Goal: Task Accomplishment & Management: Complete application form

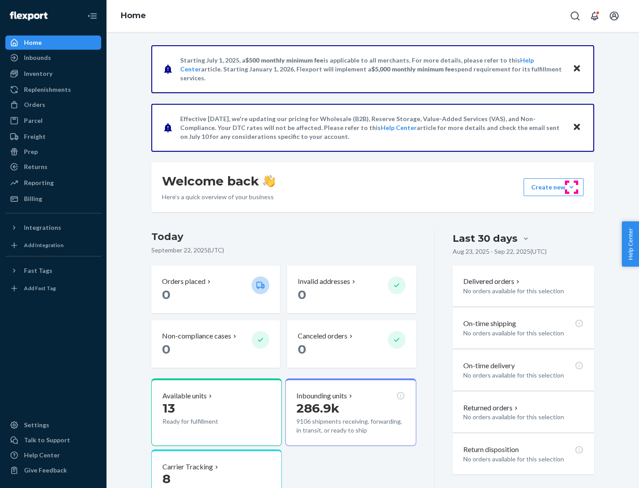
click at [572, 187] on button "Create new Create new inbound Create new order Create new product" at bounding box center [554, 187] width 60 height 18
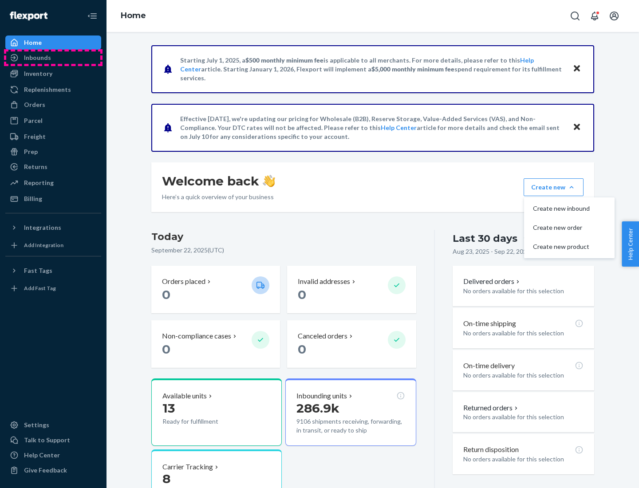
click at [53, 58] on div "Inbounds" at bounding box center [53, 57] width 94 height 12
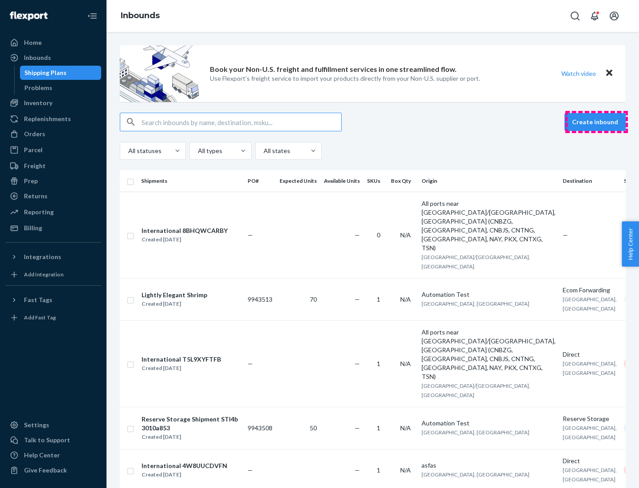
click at [596, 122] on button "Create inbound" at bounding box center [595, 122] width 61 height 18
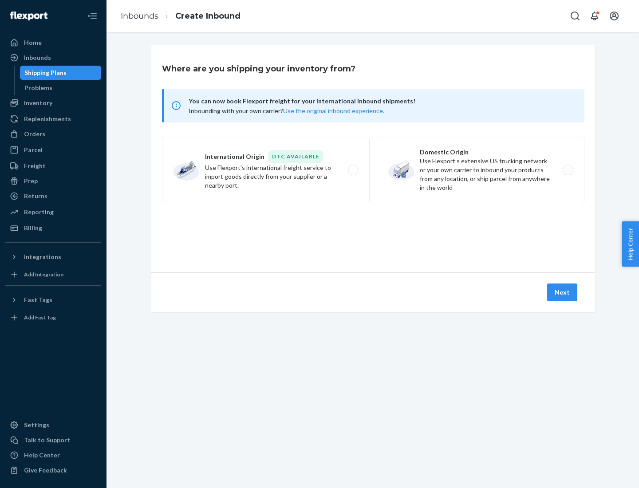
click at [481, 170] on label "Domestic Origin Use Flexport’s extensive US trucking network or your own carrie…" at bounding box center [481, 170] width 208 height 67
click at [568, 170] on input "Domestic Origin Use Flexport’s extensive US trucking network or your own carrie…" at bounding box center [571, 170] width 6 height 6
radio input "true"
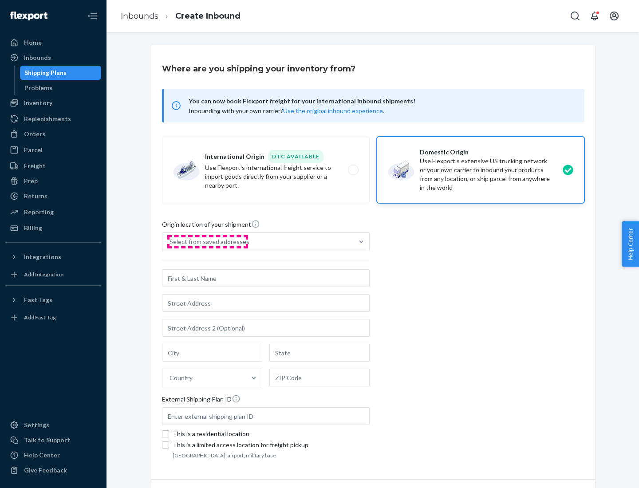
click at [207, 242] on div "Select from saved addresses" at bounding box center [210, 241] width 80 height 9
click at [170, 242] on input "Select from saved addresses" at bounding box center [170, 241] width 1 height 9
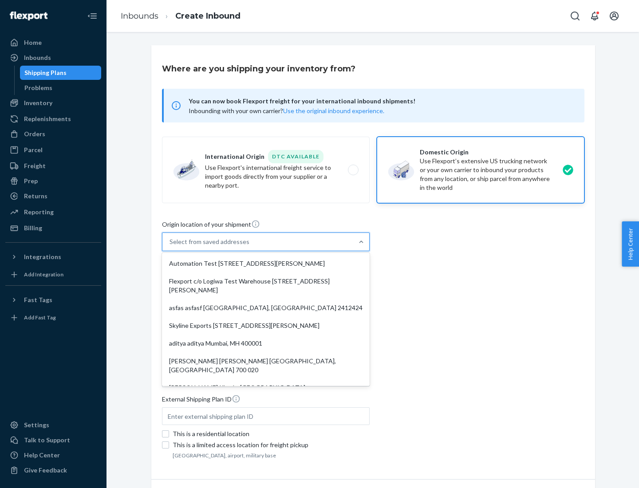
scroll to position [4, 0]
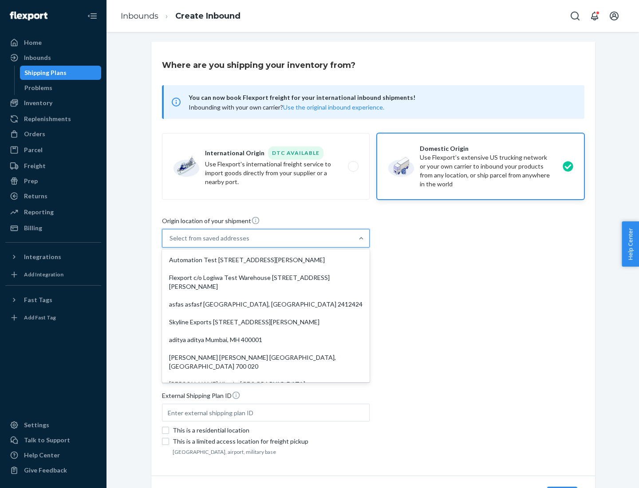
click at [266, 260] on div "Automation Test [STREET_ADDRESS][PERSON_NAME]" at bounding box center [266, 260] width 204 height 18
click at [170, 243] on input "option Automation Test [STREET_ADDRESS][PERSON_NAME]. 9 results available. Use …" at bounding box center [170, 238] width 1 height 9
type input "Automation Test"
type input "9th Floor"
type input "[GEOGRAPHIC_DATA]"
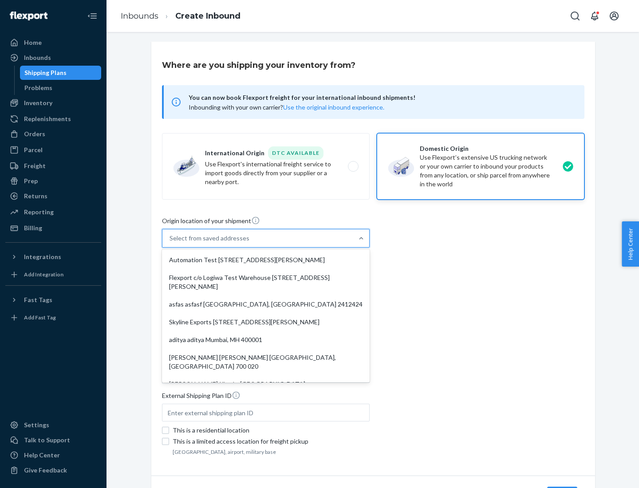
type input "CA"
type input "94104"
type input "[STREET_ADDRESS][PERSON_NAME]"
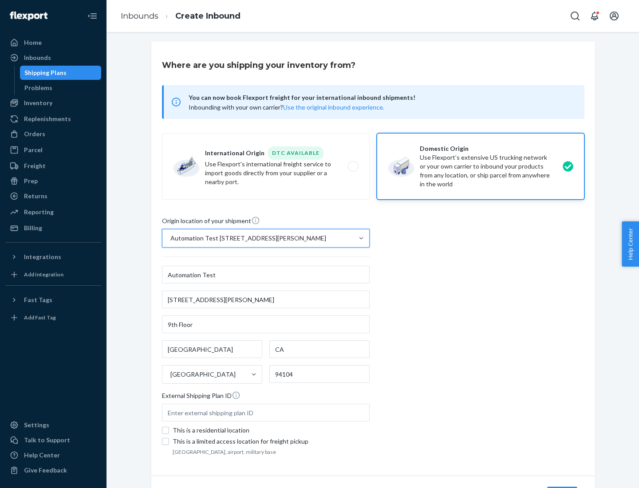
scroll to position [52, 0]
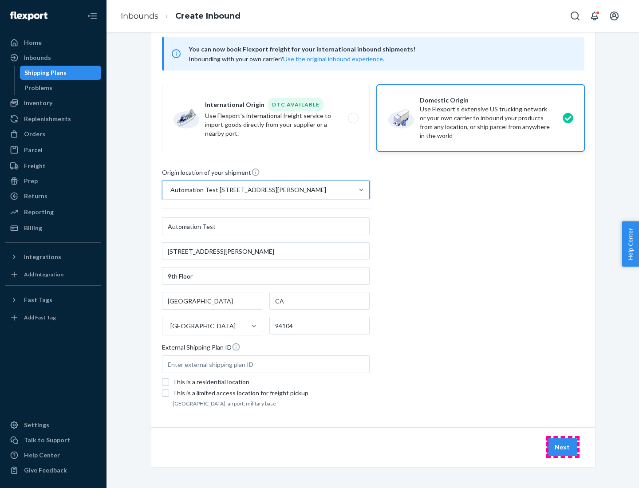
click at [563, 447] on button "Next" at bounding box center [562, 447] width 30 height 18
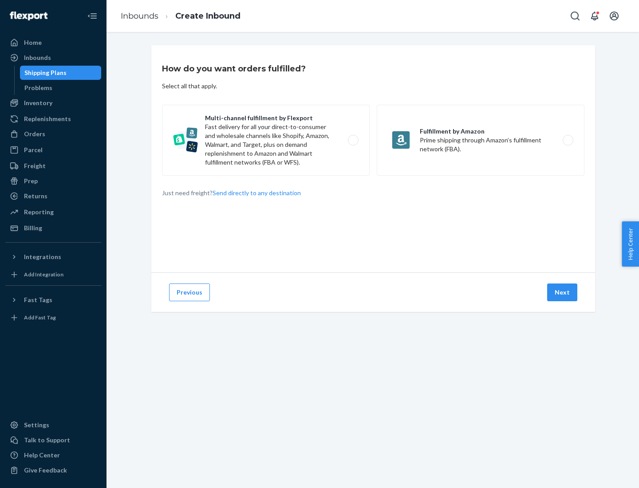
click at [266, 140] on label "Multi-channel fulfillment by Flexport Fast delivery for all your direct-to-cons…" at bounding box center [266, 140] width 208 height 71
click at [353, 140] on input "Multi-channel fulfillment by Flexport Fast delivery for all your direct-to-cons…" at bounding box center [356, 141] width 6 height 6
radio input "true"
click at [563, 292] on button "Next" at bounding box center [562, 293] width 30 height 18
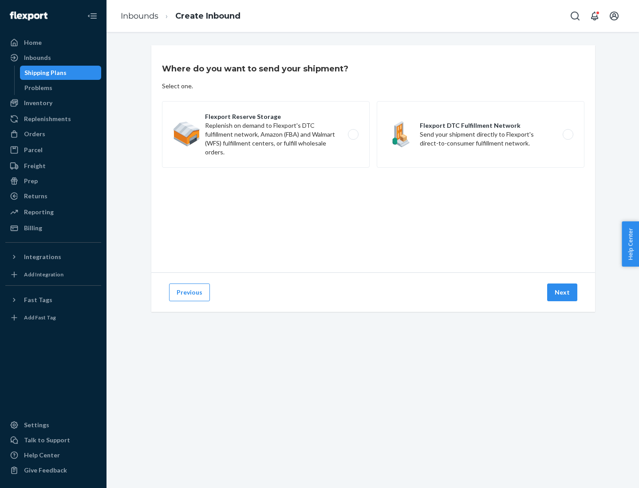
click at [481, 134] on label "Flexport DTC Fulfillment Network Send your shipment directly to Flexport's dire…" at bounding box center [481, 134] width 208 height 67
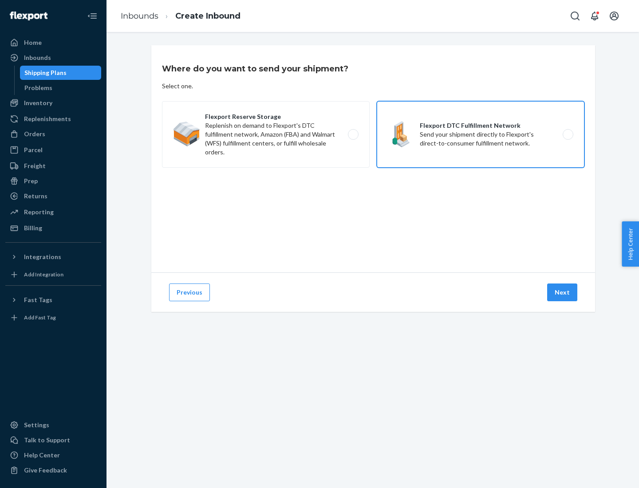
click at [568, 134] on input "Flexport DTC Fulfillment Network Send your shipment directly to Flexport's dire…" at bounding box center [571, 135] width 6 height 6
radio input "true"
click at [563, 292] on button "Next" at bounding box center [562, 293] width 30 height 18
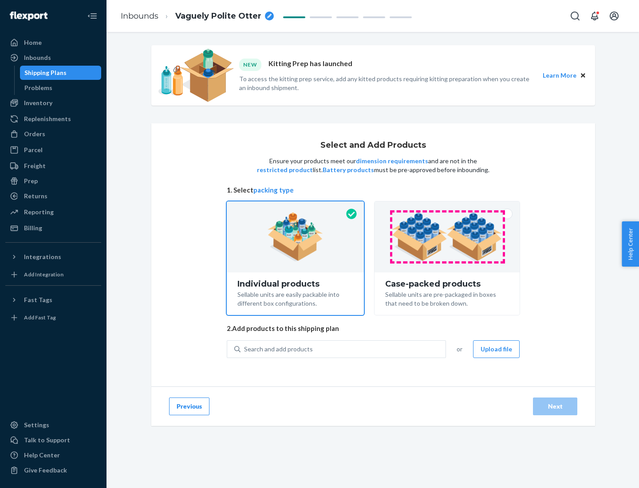
click at [447, 237] on img at bounding box center [447, 237] width 111 height 49
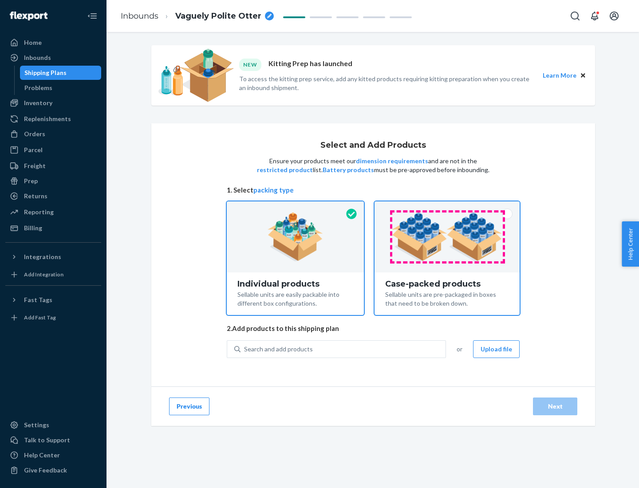
click at [447, 207] on input "Case-packed products Sellable units are pre-packaged in boxes that need to be b…" at bounding box center [447, 204] width 6 height 6
radio input "true"
radio input "false"
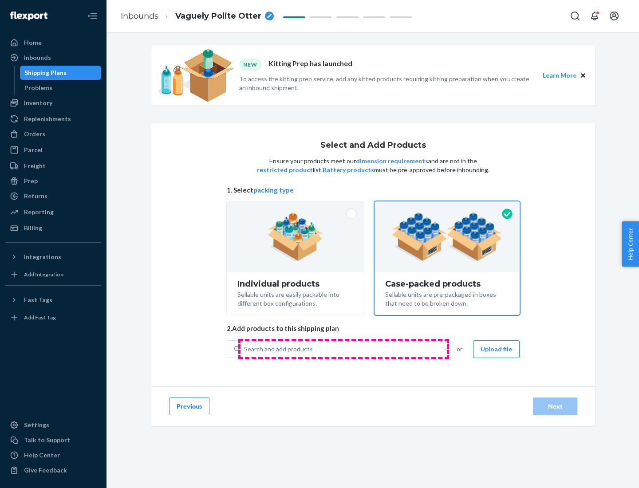
click at [344, 349] on div "Search and add products" at bounding box center [343, 349] width 205 height 16
click at [245, 349] on input "Search and add products" at bounding box center [244, 349] width 1 height 9
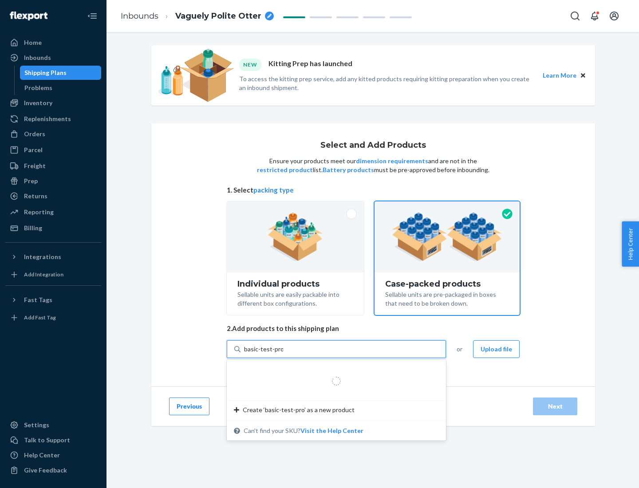
type input "basic-test-product-1"
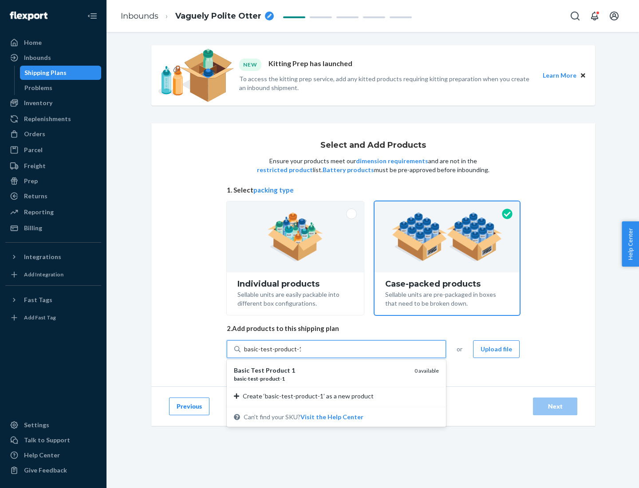
click at [321, 379] on div "basic - test - product - 1" at bounding box center [321, 379] width 174 height 8
click at [301, 354] on input "basic-test-product-1" at bounding box center [272, 349] width 57 height 9
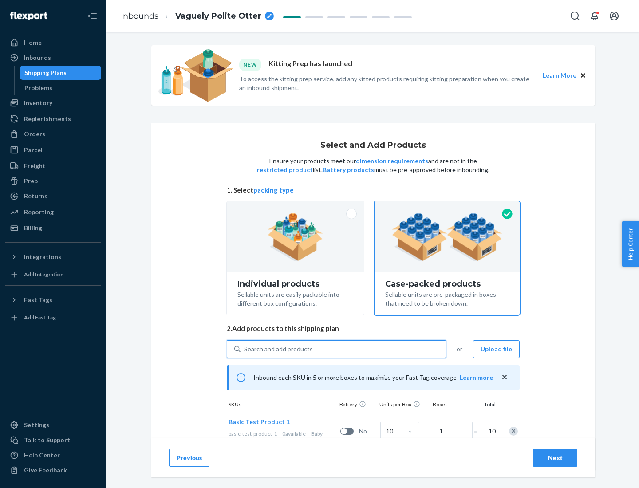
scroll to position [32, 0]
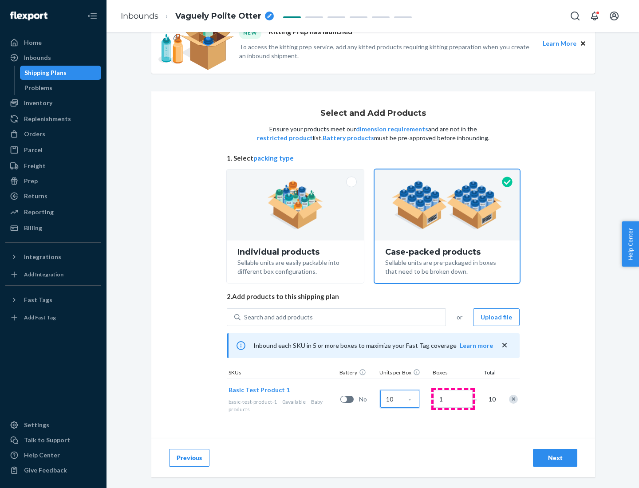
type input "10"
type input "7"
click at [555, 458] on div "Next" at bounding box center [555, 458] width 29 height 9
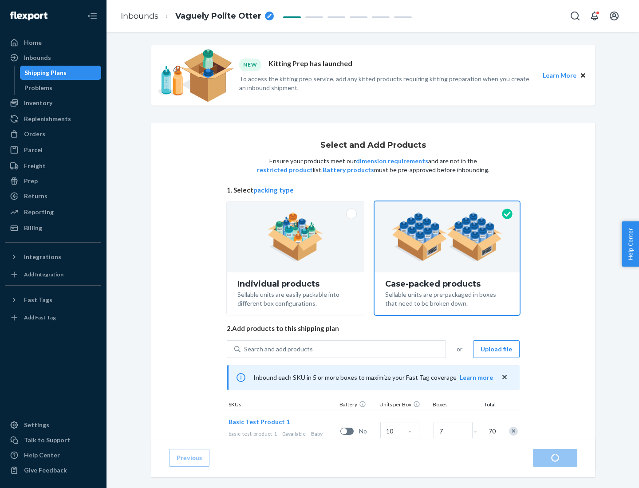
radio input "true"
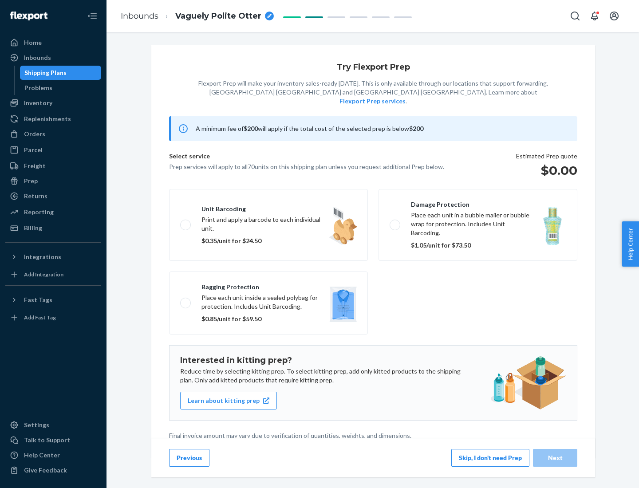
scroll to position [2, 0]
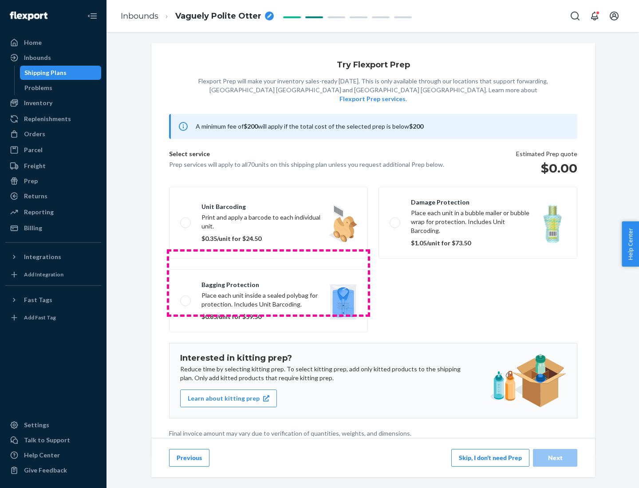
click at [269, 283] on label "Bagging protection Place each unit inside a sealed polybag for protection. Incl…" at bounding box center [268, 300] width 199 height 63
click at [186, 298] on input "Bagging protection Place each unit inside a sealed polybag for protection. Incl…" at bounding box center [183, 301] width 6 height 6
checkbox input "true"
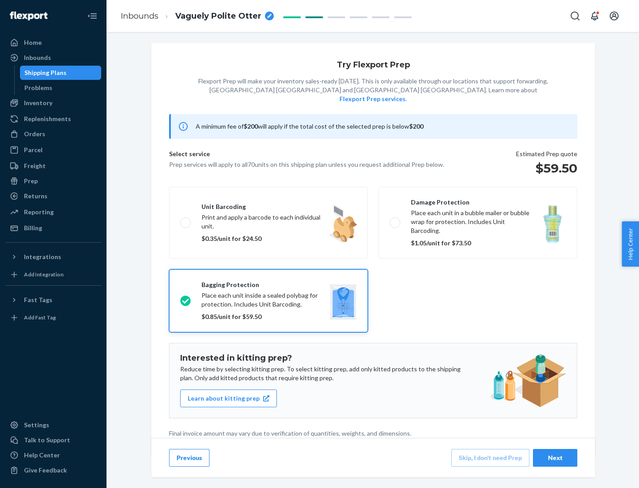
click at [555, 458] on div "Next" at bounding box center [555, 458] width 29 height 9
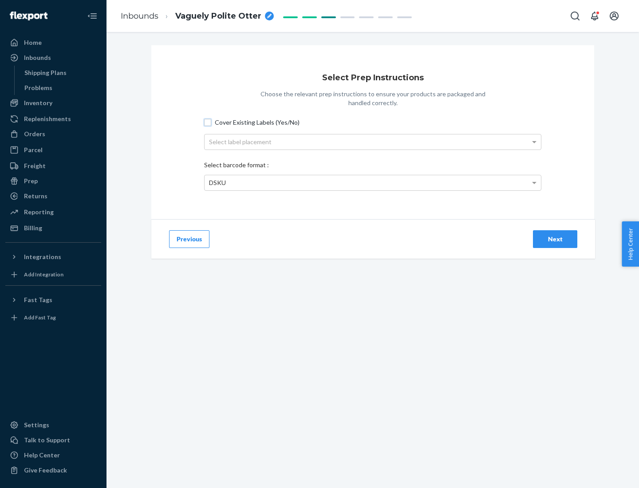
click at [208, 122] on input "Cover Existing Labels (Yes/No)" at bounding box center [207, 122] width 7 height 7
checkbox input "true"
click at [373, 142] on div "Select label placement" at bounding box center [373, 141] width 336 height 15
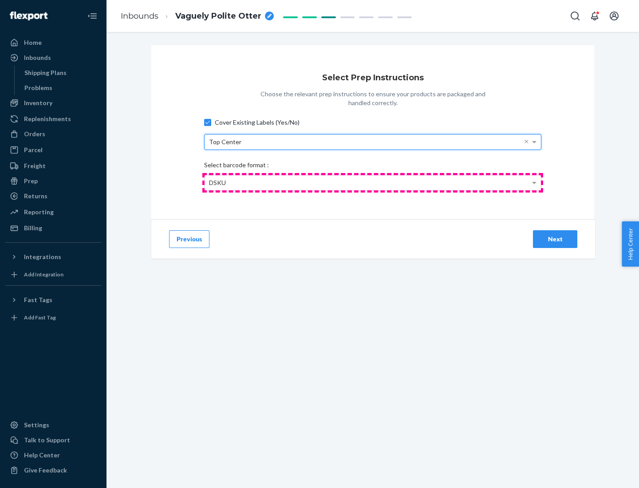
click at [373, 182] on div "DSKU" at bounding box center [373, 182] width 336 height 15
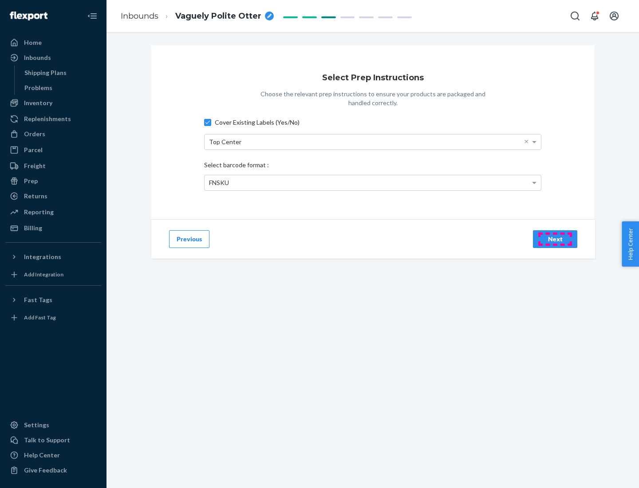
click at [555, 239] on div "Next" at bounding box center [555, 239] width 29 height 9
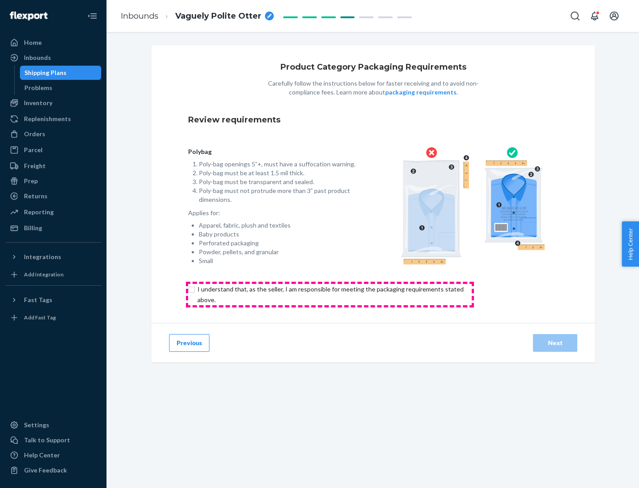
click at [330, 294] on input "checkbox" at bounding box center [335, 294] width 295 height 21
checkbox input "true"
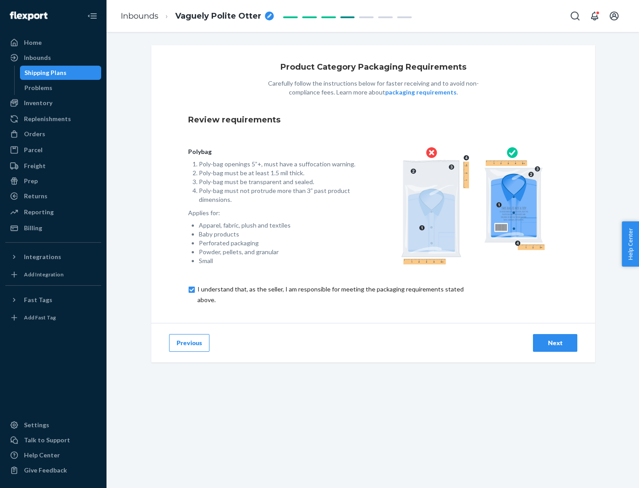
click at [555, 343] on div "Next" at bounding box center [555, 343] width 29 height 9
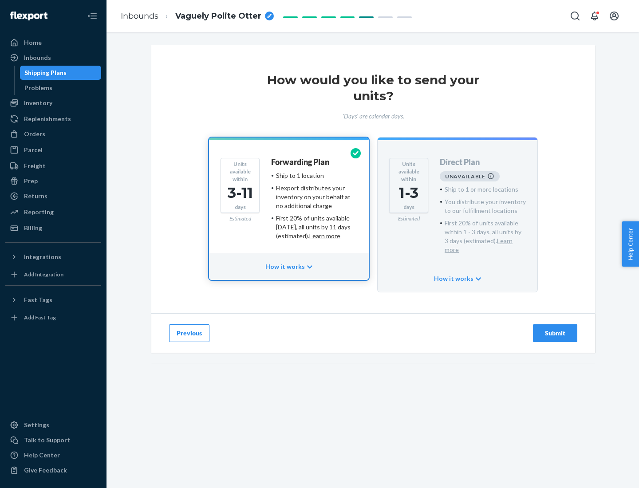
click at [301, 162] on h4 "Forwarding Plan" at bounding box center [300, 162] width 58 height 9
click at [555, 329] on div "Submit" at bounding box center [555, 333] width 29 height 9
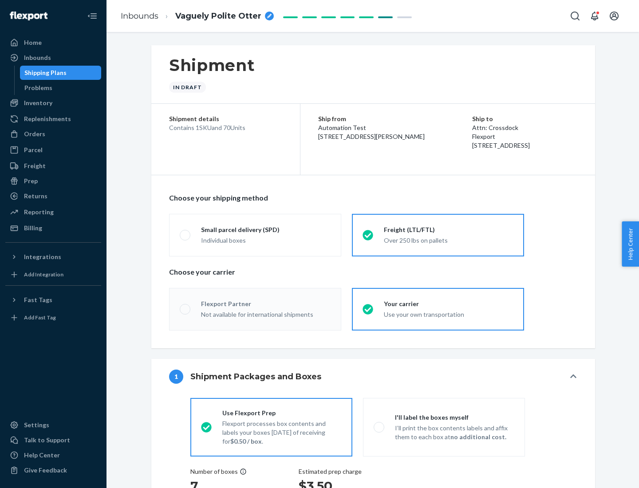
radio input "true"
radio input "false"
radio input "true"
radio input "false"
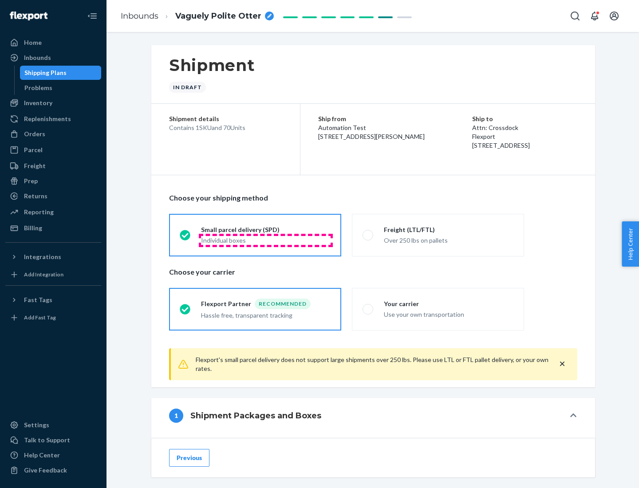
click at [266, 240] on div "Individual boxes" at bounding box center [266, 240] width 130 height 9
click at [186, 238] on input "Small parcel delivery (SPD) Individual boxes" at bounding box center [183, 235] width 6 height 6
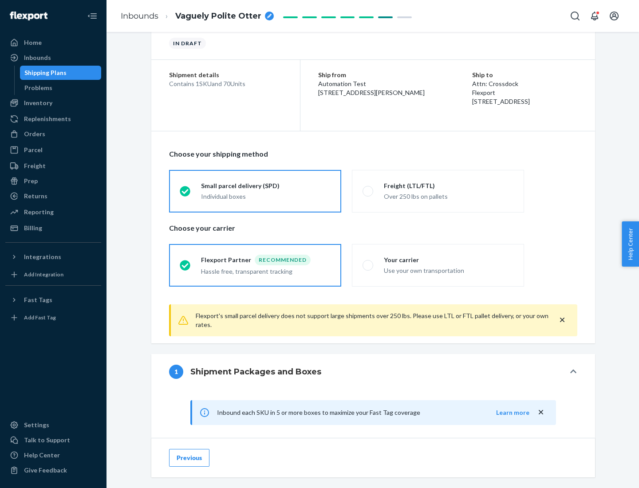
click at [266, 260] on div "Recommended" at bounding box center [283, 260] width 56 height 11
click at [186, 262] on input "Flexport Partner Recommended Hassle free, transparent tracking" at bounding box center [183, 265] width 6 height 6
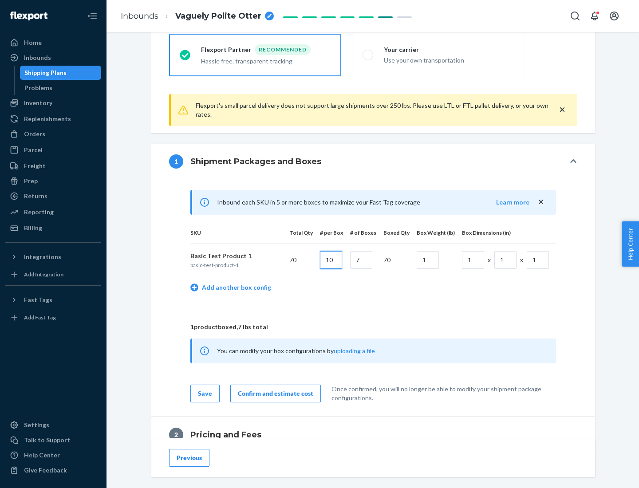
type input "10"
type input "7"
type input "1"
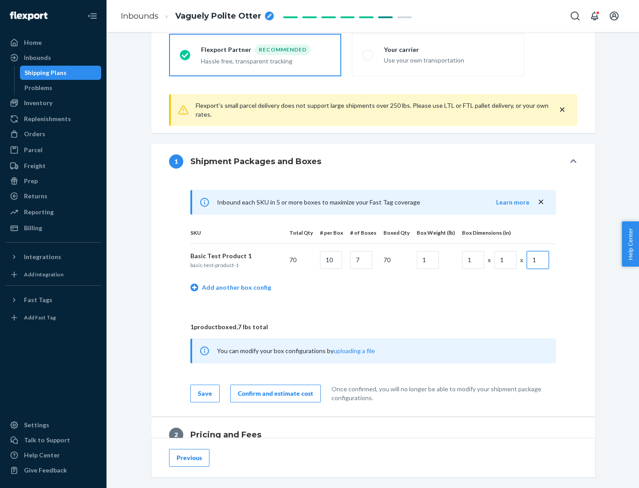
scroll to position [388, 0]
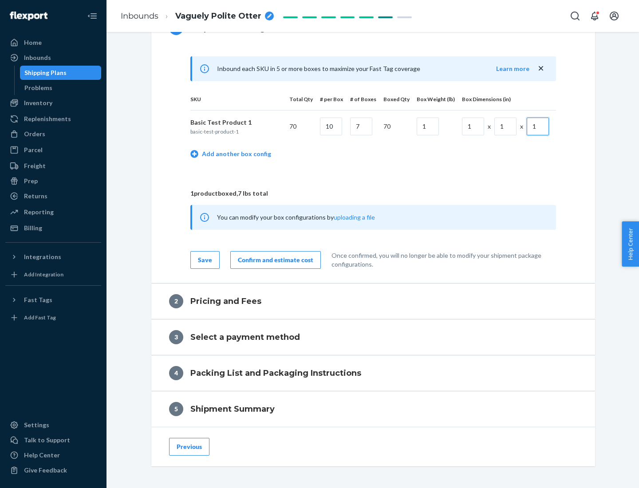
type input "1"
click at [274, 260] on div "Confirm and estimate cost" at bounding box center [275, 260] width 75 height 9
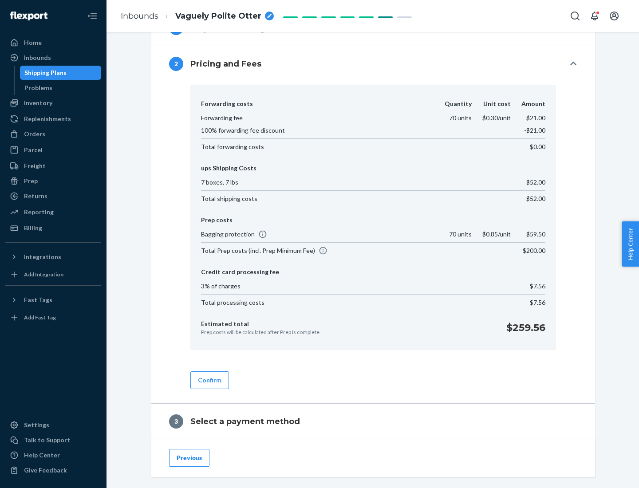
scroll to position [508, 0]
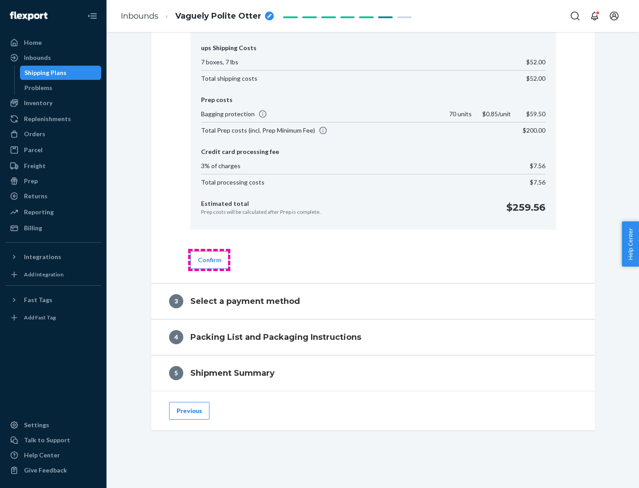
click at [209, 260] on button "Confirm" at bounding box center [209, 260] width 39 height 18
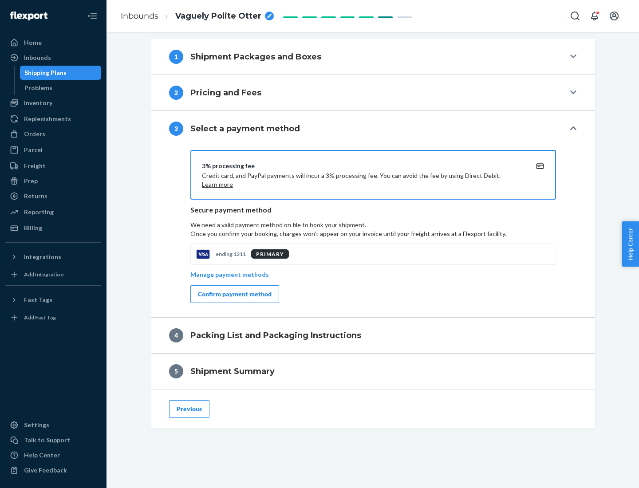
scroll to position [359, 0]
click at [234, 294] on div "Confirm payment method" at bounding box center [235, 294] width 74 height 9
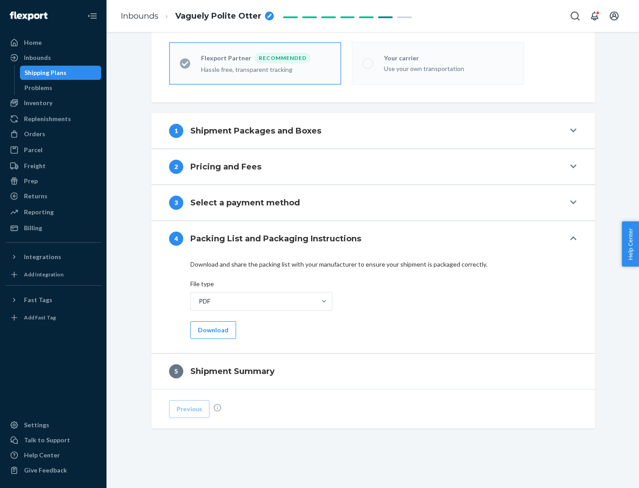
scroll to position [246, 0]
